Goal: Navigation & Orientation: Go to known website

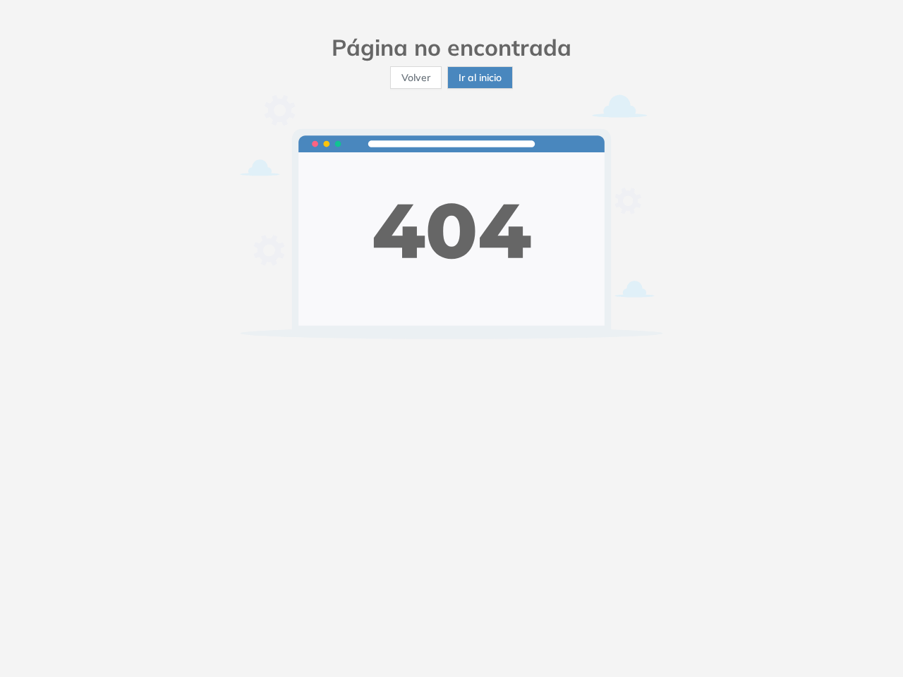
click at [451, 338] on img at bounding box center [451, 216] width 423 height 244
click at [415, 78] on span "Volver" at bounding box center [415, 78] width 29 height 16
click at [480, 78] on span "Ir al inicio" at bounding box center [479, 78] width 43 height 16
